Goal: Task Accomplishment & Management: Complete application form

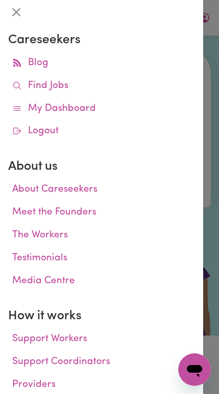
click at [18, 88] on icon at bounding box center [17, 86] width 10 height 10
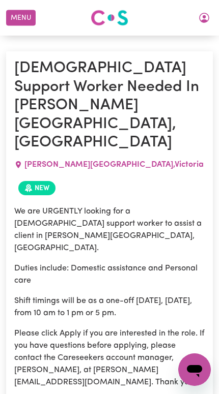
scroll to position [845, 0]
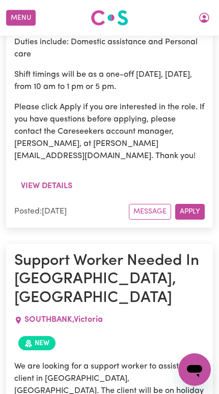
click at [30, 19] on button "Menu" at bounding box center [20, 18] width 29 height 16
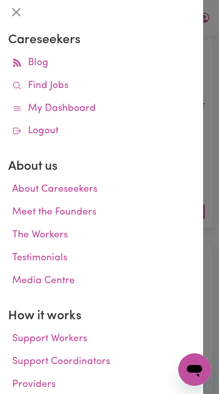
click at [18, 107] on icon at bounding box center [17, 109] width 10 height 10
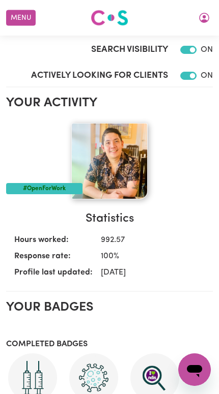
scroll to position [195, 0]
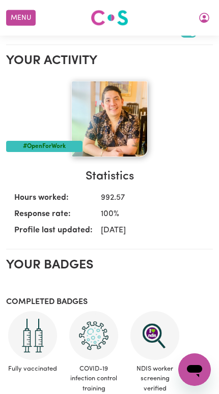
click at [197, 13] on button "My Account" at bounding box center [203, 17] width 21 height 17
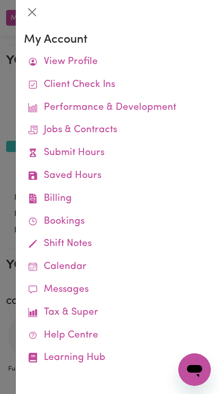
click at [0, 0] on icon at bounding box center [0, 0] width 0 height 0
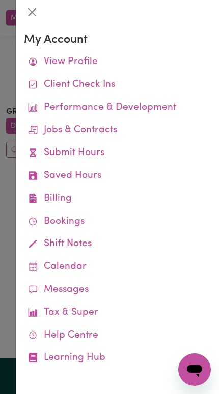
click at [4, 204] on div at bounding box center [109, 197] width 219 height 394
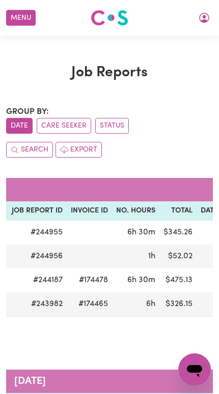
scroll to position [0, 113]
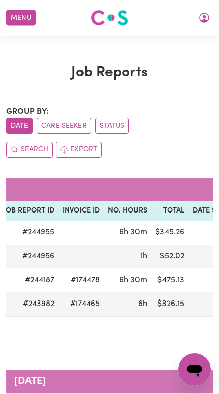
click at [30, 10] on button "Menu" at bounding box center [20, 18] width 29 height 16
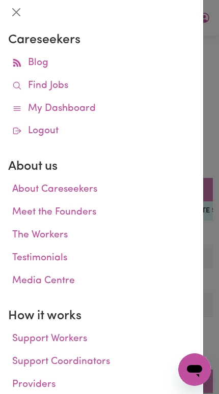
click at [17, 85] on icon at bounding box center [17, 86] width 10 height 10
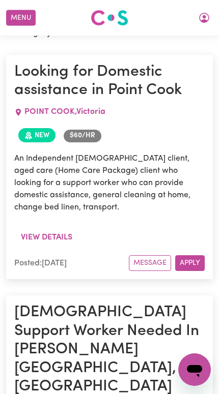
scroll to position [378, 0]
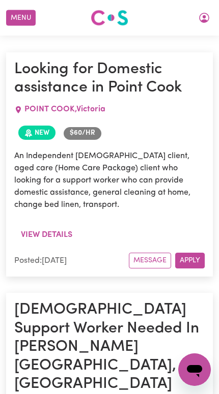
click at [205, 23] on icon "My Account" at bounding box center [204, 18] width 12 height 12
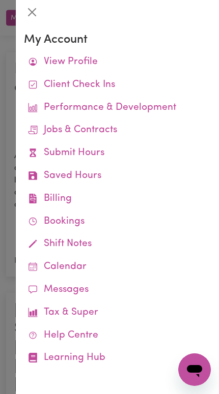
click at [46, 152] on link "Submit Hours" at bounding box center [117, 153] width 186 height 23
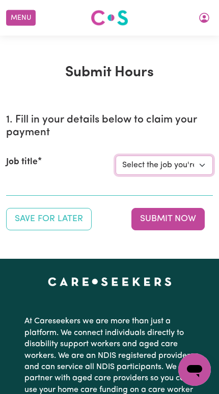
click at [140, 165] on select "Select the job you're submitting hours for... [[PERSON_NAME]] Support Worker Ne…" at bounding box center [163, 165] width 97 height 19
select select "14115"
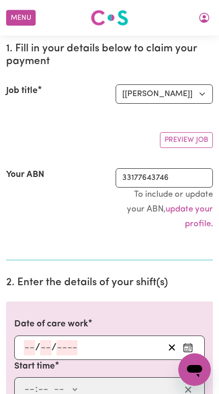
scroll to position [197, 0]
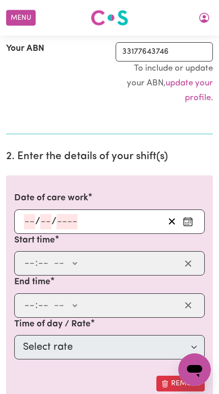
click at [187, 217] on icon "Enter the date of care work" at bounding box center [187, 221] width 10 height 10
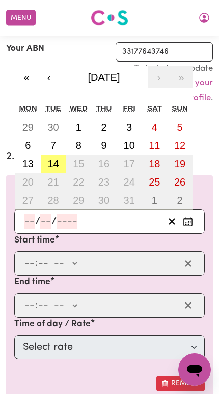
click at [48, 164] on abbr "14" at bounding box center [52, 163] width 11 height 11
type input "[DATE]"
type input "14"
type input "10"
type input "2025"
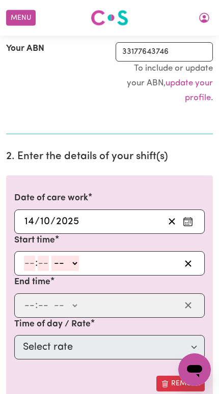
click at [26, 259] on input "number" at bounding box center [29, 263] width 11 height 15
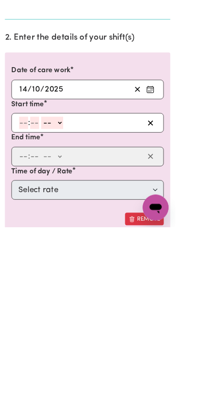
type input "9"
type input "15"
click at [61, 256] on select "-- AM PM" at bounding box center [59, 263] width 27 height 15
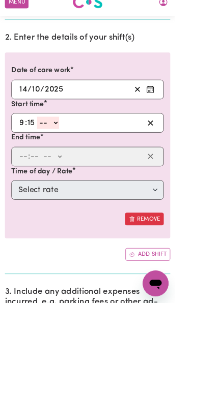
select select "pm"
type input "21:15"
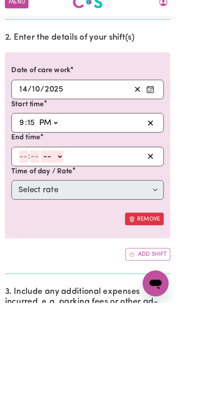
click at [29, 203] on input "number" at bounding box center [29, 210] width 11 height 15
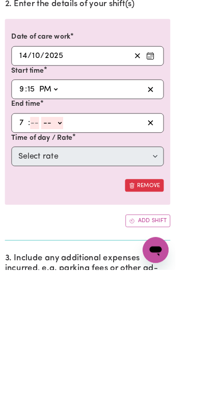
type input "7"
type input "15"
click at [61, 203] on select "-- AM PM" at bounding box center [59, 210] width 27 height 15
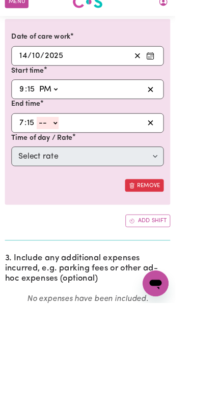
select select "am"
type input "07:15"
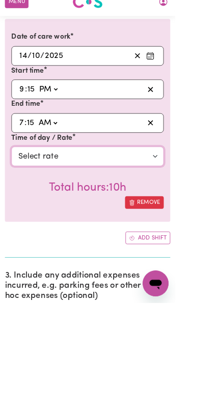
click at [27, 199] on select "Select rate $57.17 - Weekday Daytime - Assistance with Self Care Activities - S…" at bounding box center [109, 211] width 190 height 24
select select "83659"
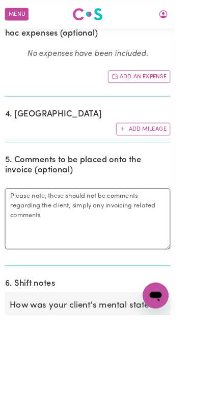
scroll to position [735, 0]
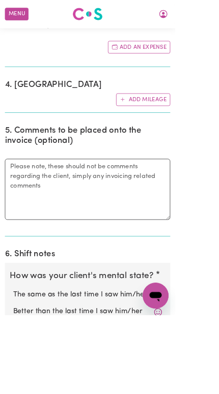
radio input "true"
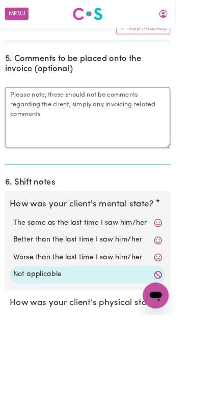
scroll to position [825, 12]
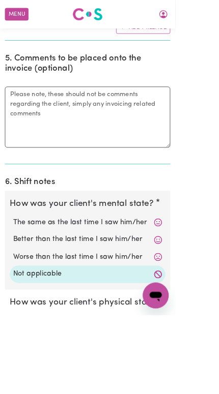
radio input "true"
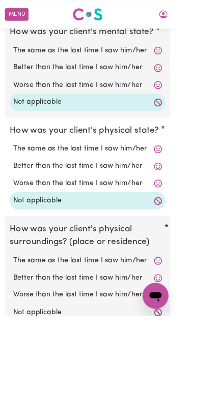
scroll to position [1039, 8]
click at [28, 384] on label "Not applicable" at bounding box center [109, 390] width 186 height 13
click at [16, 384] on input "Not applicable" at bounding box center [16, 384] width 1 height 1
radio input "true"
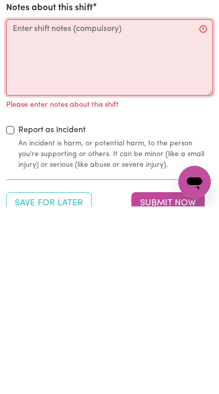
scroll to position [1272, 0]
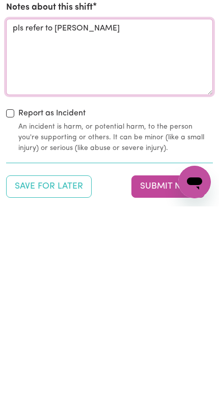
type textarea "pls refer to [PERSON_NAME]"
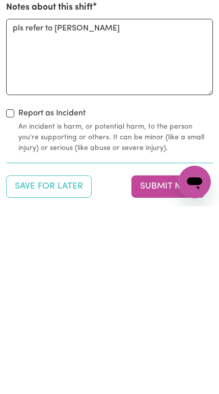
click at [175, 363] on button "Submit Now" at bounding box center [167, 374] width 73 height 22
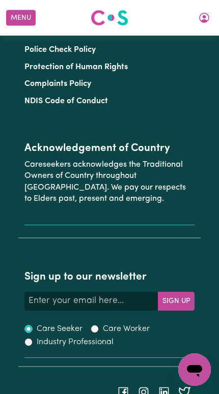
scroll to position [0, 0]
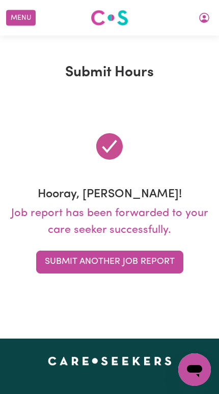
click at [200, 17] on icon "My Account" at bounding box center [204, 18] width 12 height 12
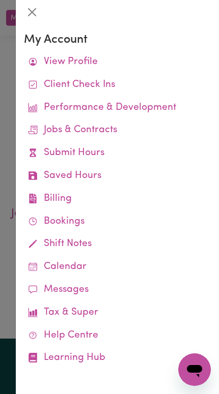
click at [34, 148] on icon at bounding box center [33, 152] width 6 height 9
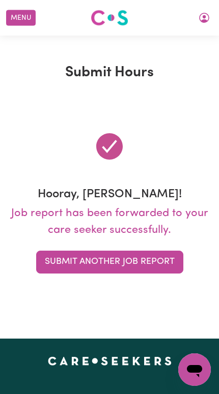
scroll to position [1, 0]
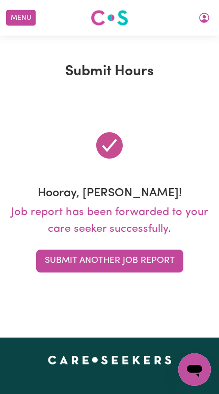
click at [200, 22] on icon "My Account" at bounding box center [204, 18] width 12 height 12
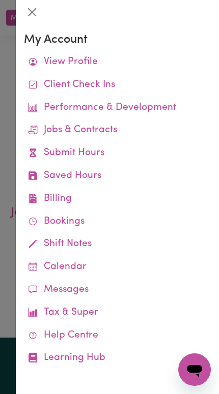
click at [0, 0] on link "Job Reports" at bounding box center [0, 0] width 0 height 0
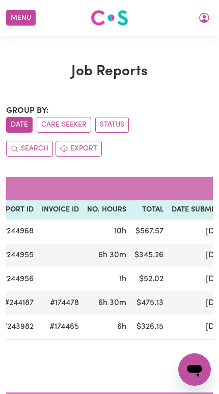
scroll to position [0, 204]
